Goal: Navigation & Orientation: Find specific page/section

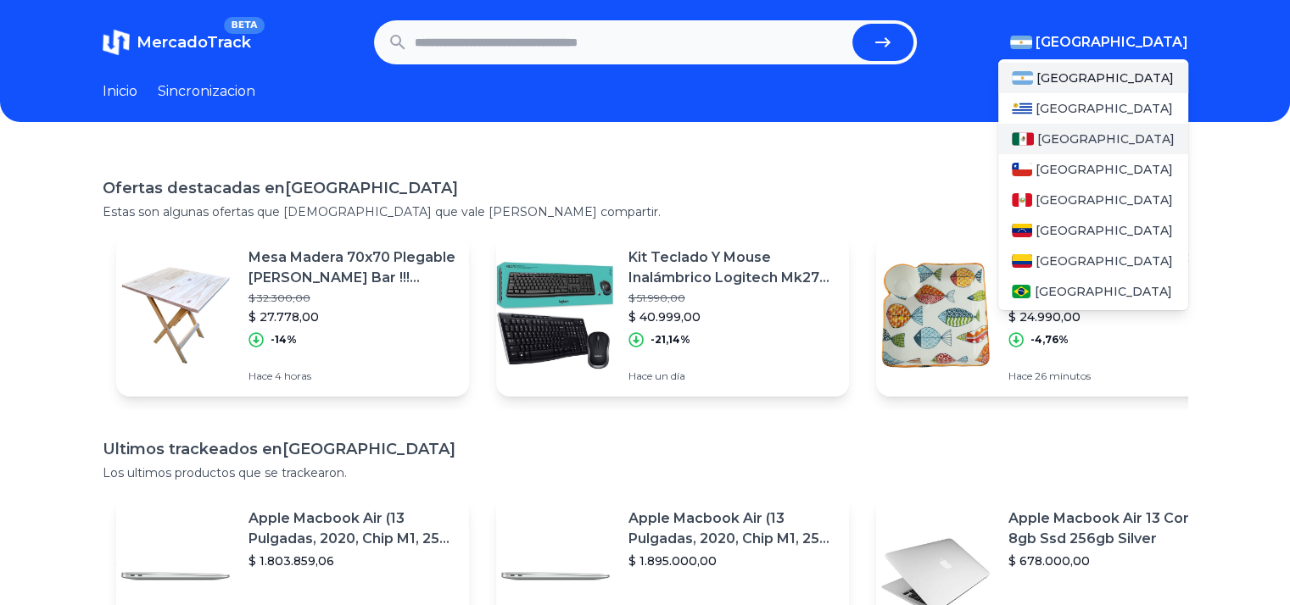
click at [1113, 140] on div "[GEOGRAPHIC_DATA]" at bounding box center [1093, 139] width 190 height 31
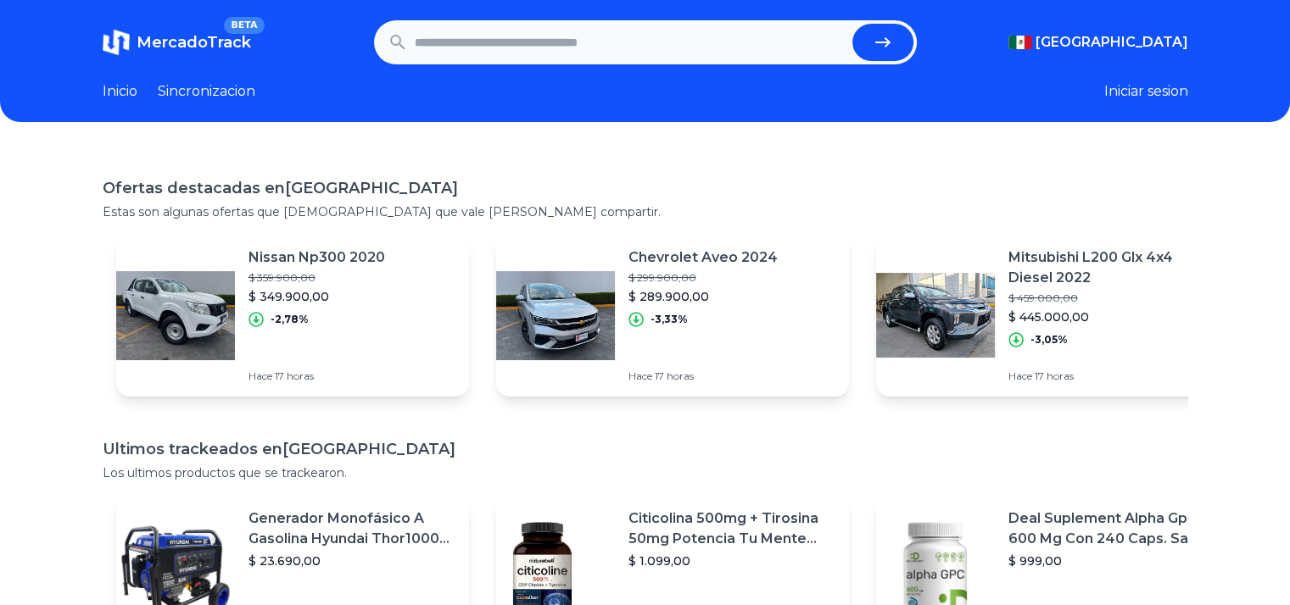
click at [180, 92] on link "Sincronizacion" at bounding box center [207, 91] width 98 height 20
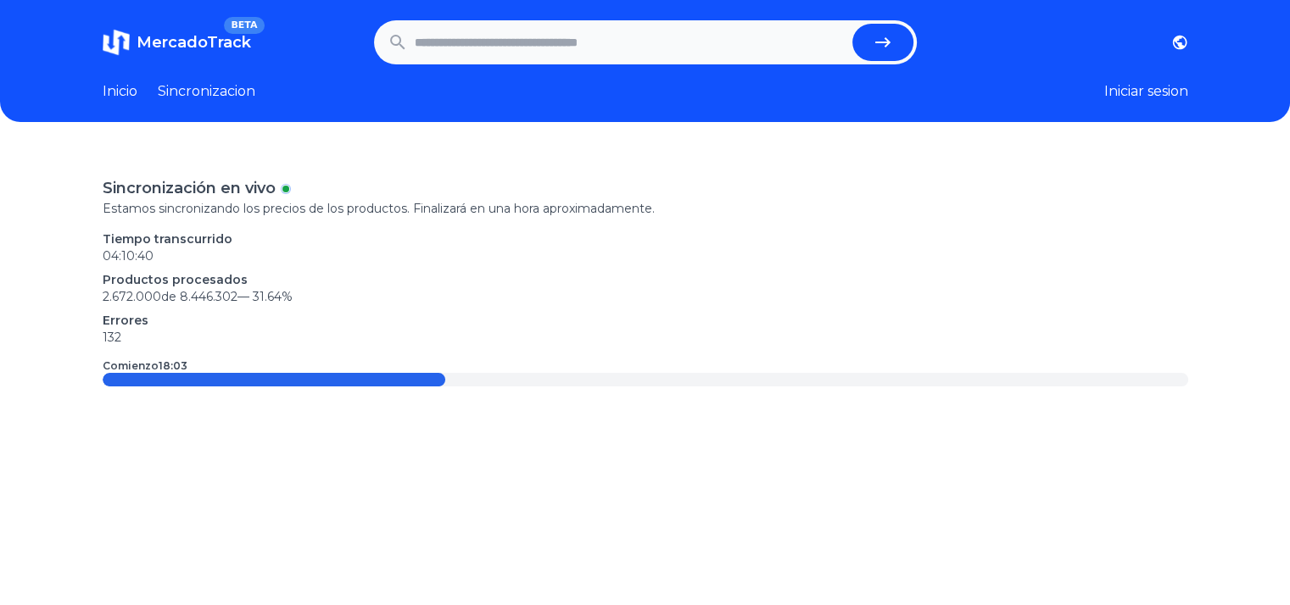
click at [137, 92] on link "Inicio" at bounding box center [120, 91] width 35 height 20
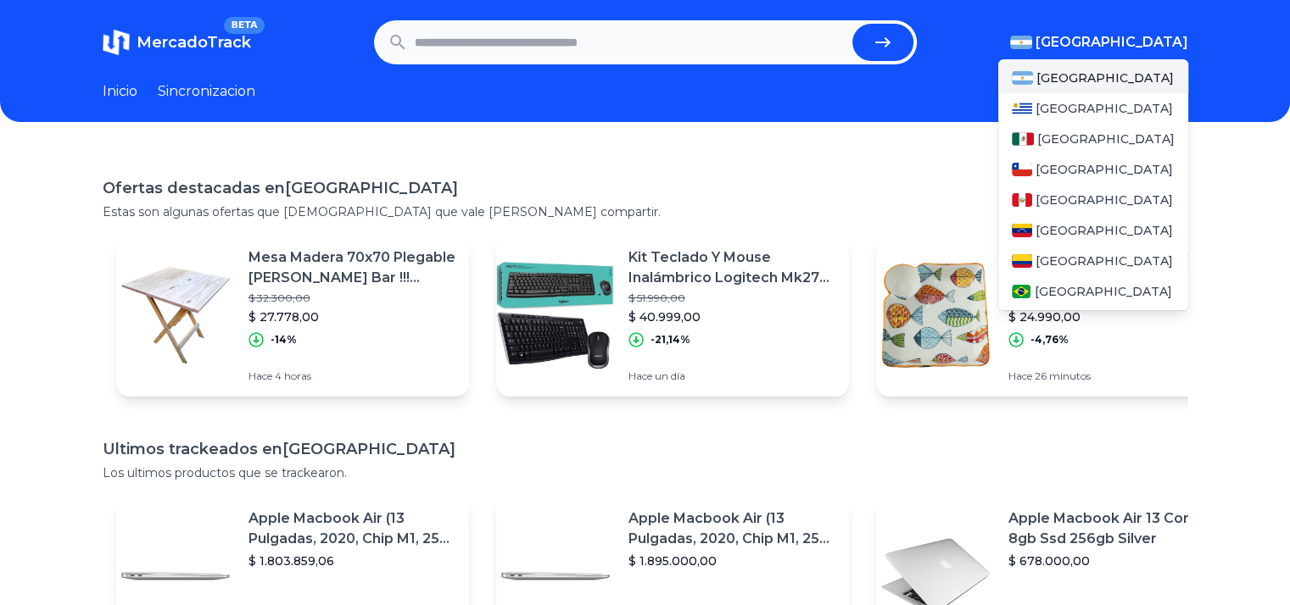
click at [1181, 39] on span "[GEOGRAPHIC_DATA]" at bounding box center [1111, 42] width 153 height 20
click at [1116, 142] on div "[GEOGRAPHIC_DATA]" at bounding box center [1093, 139] width 190 height 31
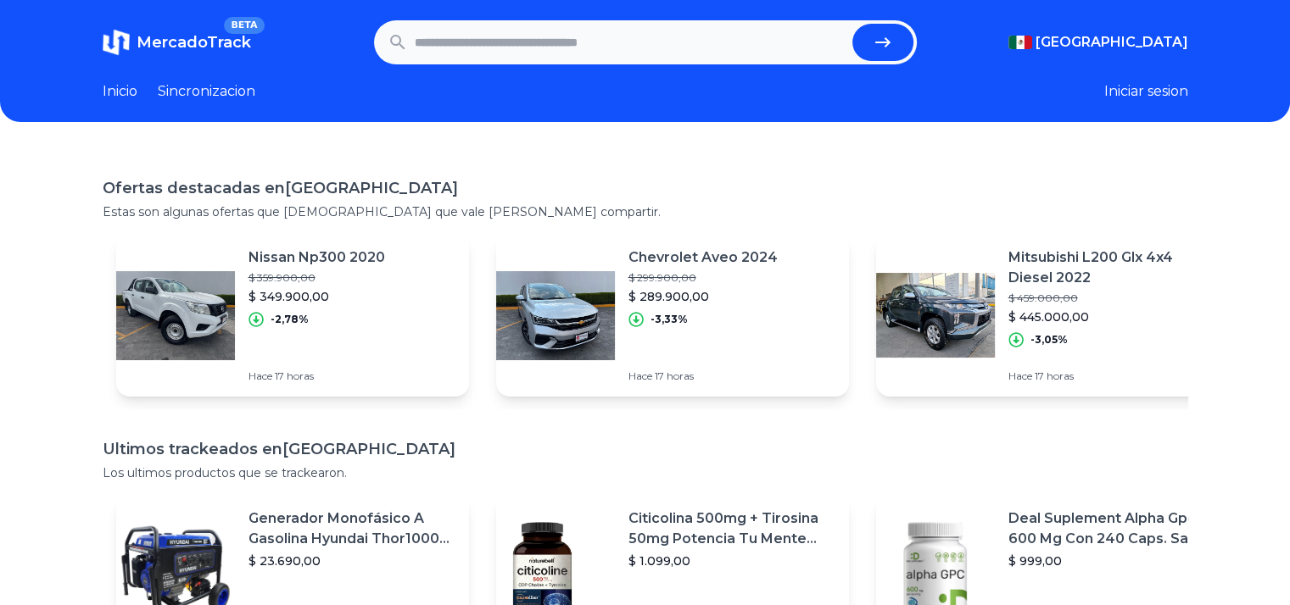
click at [137, 88] on link "Inicio" at bounding box center [120, 91] width 35 height 20
click at [201, 89] on link "Sincronizacion" at bounding box center [207, 91] width 98 height 20
